Goal: Information Seeking & Learning: Learn about a topic

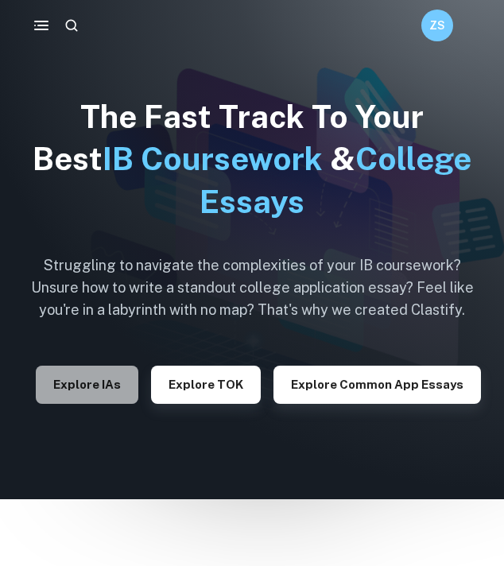
click at [124, 389] on button "Explore IAs" at bounding box center [87, 385] width 103 height 38
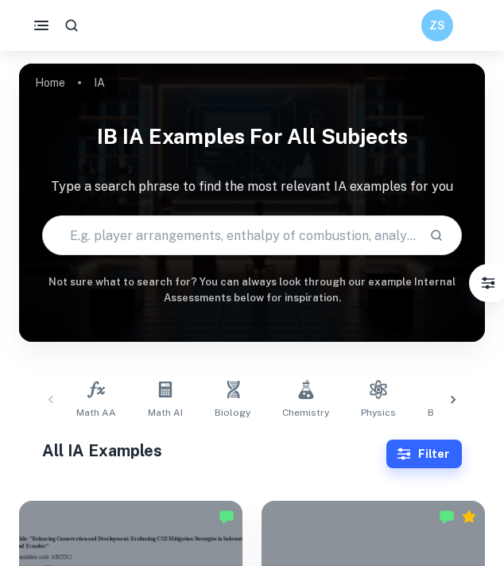
click at [162, 241] on input "text" at bounding box center [229, 235] width 373 height 45
type input "[MEDICAL_DATA]"
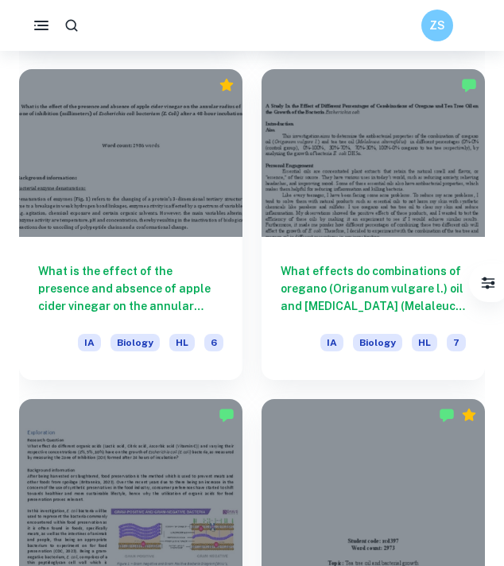
scroll to position [1725, 0]
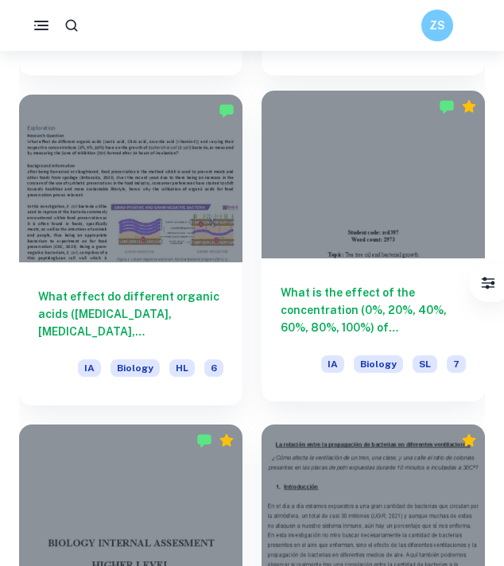
click at [332, 272] on div "What is the effect of the concentration (0%, 20%, 40%, 60%, 80%, 100%) of [MEDI…" at bounding box center [372, 329] width 223 height 143
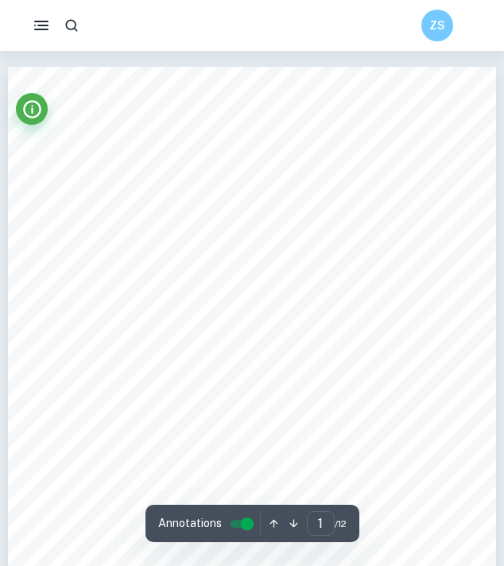
scroll to position [16, 0]
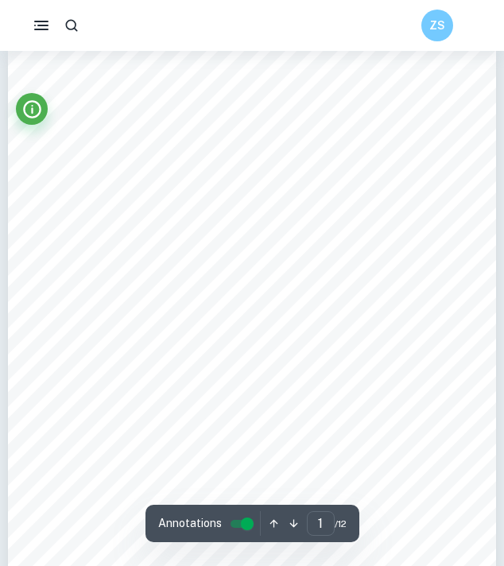
click at [332, 272] on div "- 1 - Student code: rcd397 Word count: 2973 Topic: [MEDICAL_DATA] and bacterial…" at bounding box center [252, 396] width 488 height 691
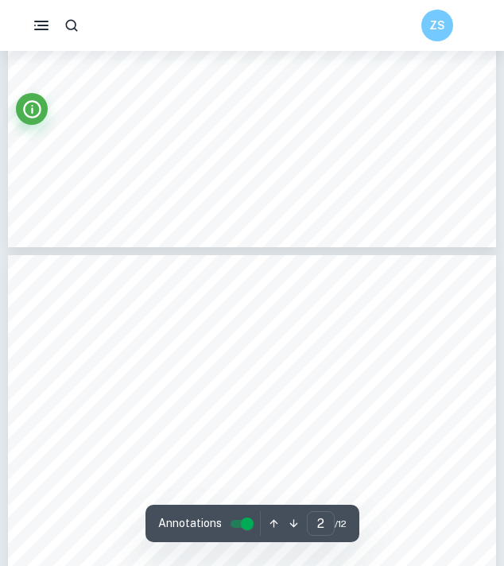
type input "3"
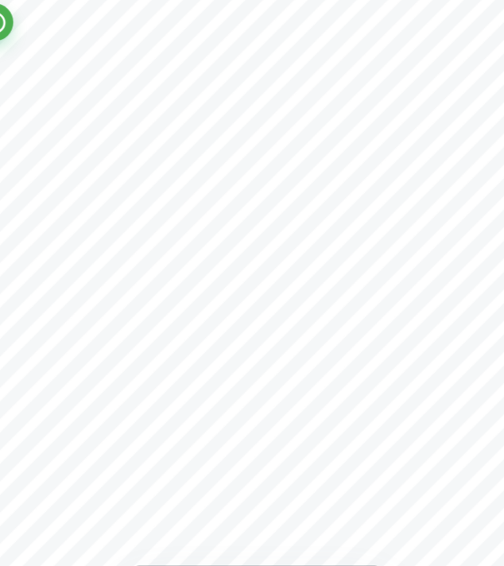
scroll to position [1611, 0]
